Goal: Task Accomplishment & Management: Manage account settings

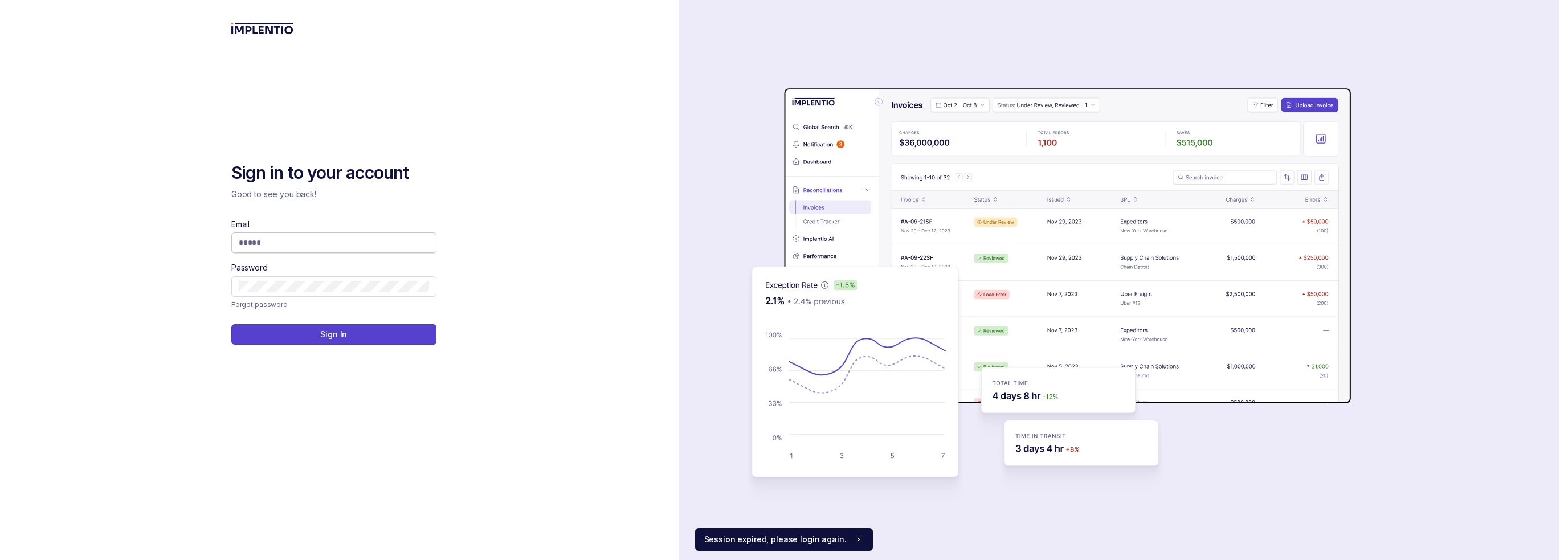
click at [364, 243] on input "Email" at bounding box center [334, 243] width 191 height 12
type input "**********"
